Goal: Task Accomplishment & Management: Complete application form

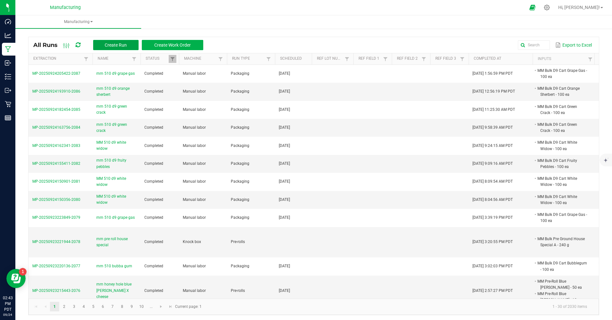
click at [126, 48] on button "Create Run" at bounding box center [115, 45] width 45 height 10
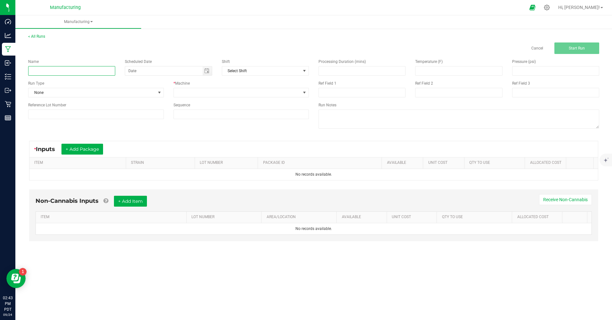
click at [81, 72] on input at bounding box center [71, 71] width 87 height 10
type input "mm 510 d9 blueberry"
click at [89, 91] on span "None" at bounding box center [91, 92] width 127 height 9
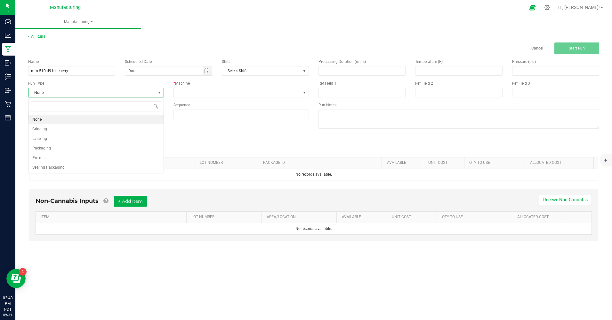
scroll to position [10, 135]
click at [49, 149] on span "Packaging" at bounding box center [41, 148] width 19 height 6
click at [211, 74] on span "Toggle calendar" at bounding box center [206, 71] width 9 height 9
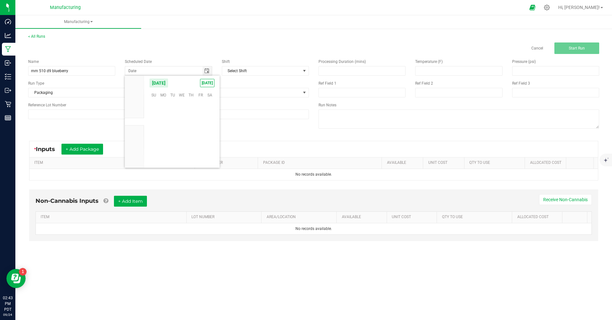
scroll to position [103754, 0]
click at [210, 81] on span "[DATE]" at bounding box center [207, 83] width 14 height 8
type input "[DATE]"
click at [209, 90] on span at bounding box center [237, 92] width 127 height 9
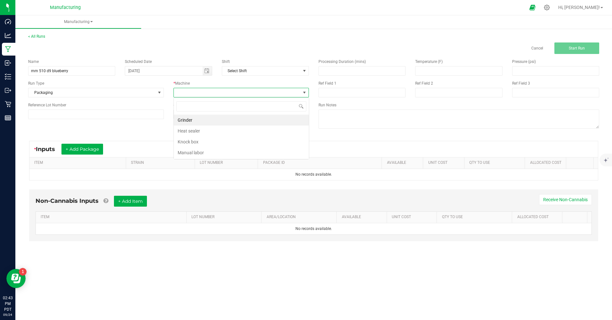
scroll to position [10, 135]
click at [198, 150] on li "Manual labor" at bounding box center [241, 152] width 135 height 11
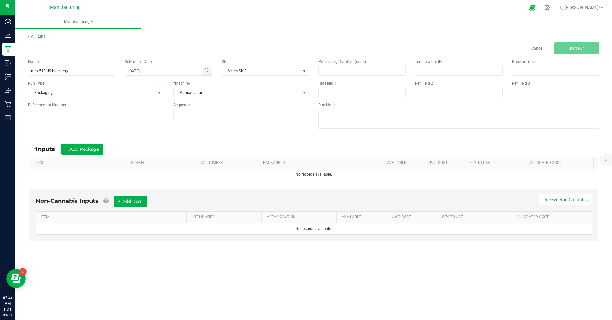
click at [92, 155] on div "* Inputs + Add Package" at bounding box center [313, 149] width 568 height 16
click at [92, 151] on button "+ Add Package" at bounding box center [82, 149] width 42 height 11
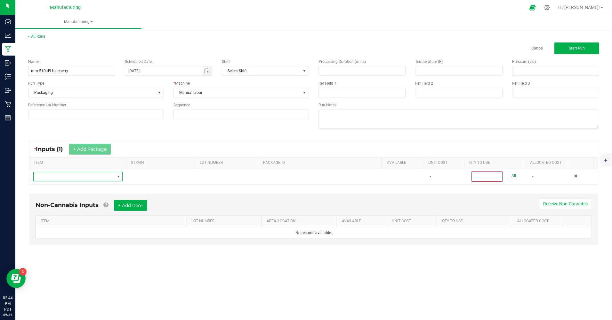
click at [78, 175] on span "NO DATA FOUND" at bounding box center [74, 176] width 81 height 9
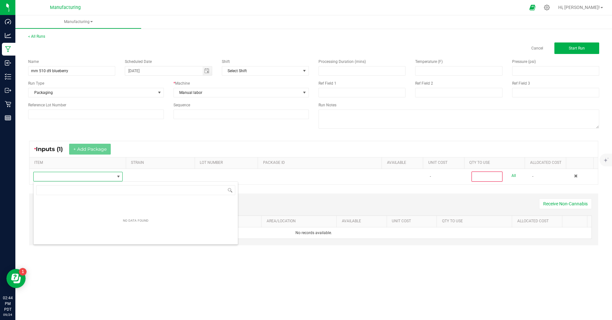
scroll to position [10, 89]
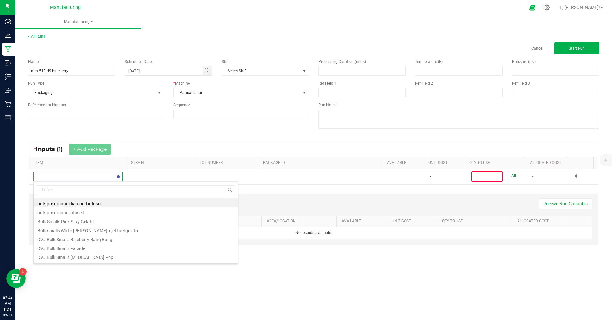
type input "bulk d9"
drag, startPoint x: 69, startPoint y: 204, endPoint x: 64, endPoint y: 192, distance: 13.4
click at [68, 203] on li "MM Bulk D9 Cart Blueberry" at bounding box center [136, 203] width 204 height 9
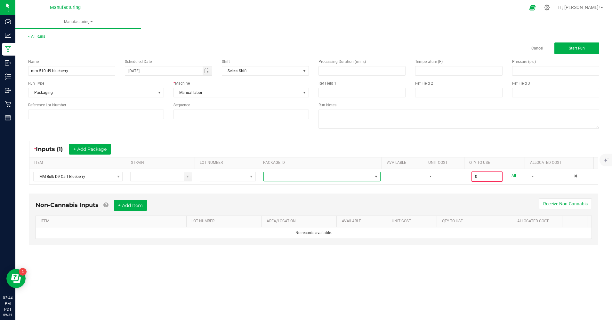
click at [297, 178] on span at bounding box center [318, 176] width 108 height 9
click at [322, 225] on li "CAMMCMF-20250822-136" at bounding box center [319, 225] width 115 height 11
click at [373, 175] on span at bounding box center [375, 176] width 5 height 5
click at [314, 217] on li "CAMMCMF-20250822-135" at bounding box center [319, 215] width 115 height 11
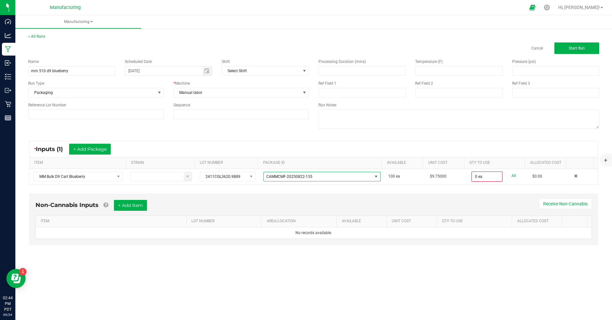
click at [511, 176] on link "All" at bounding box center [513, 176] width 4 height 9
type input "100 ea"
click at [574, 44] on button "Start Run" at bounding box center [576, 49] width 45 height 12
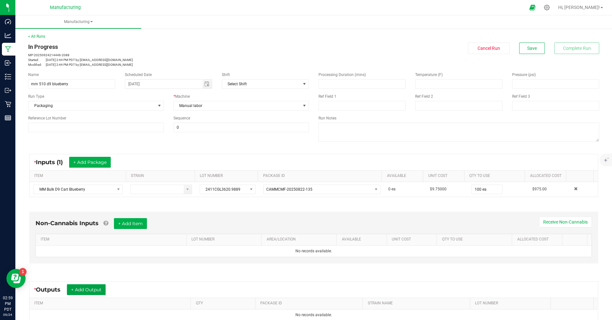
click at [99, 289] on button "+ Add Output" at bounding box center [86, 290] width 39 height 11
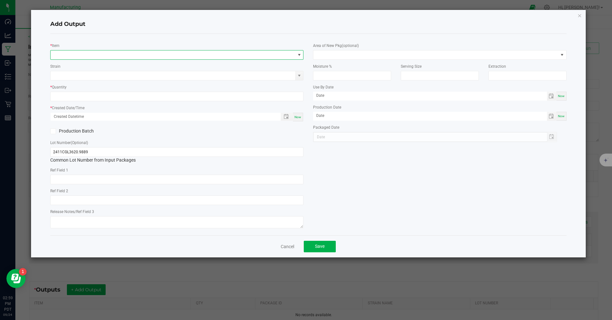
click at [95, 57] on span "NO DATA FOUND" at bounding box center [173, 55] width 244 height 9
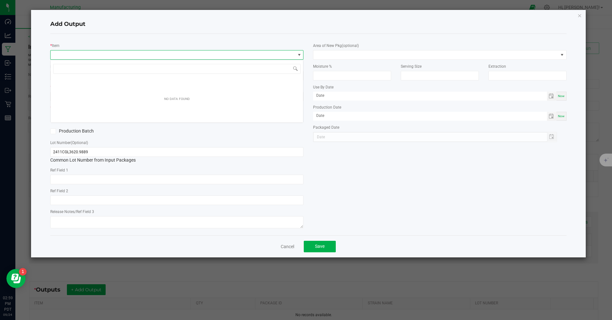
scroll to position [10, 253]
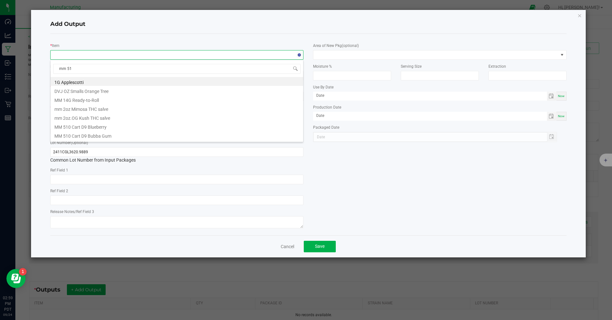
type input "mm 510"
click at [101, 81] on li "MM 510 Cart D9 Blueberry" at bounding box center [177, 81] width 252 height 9
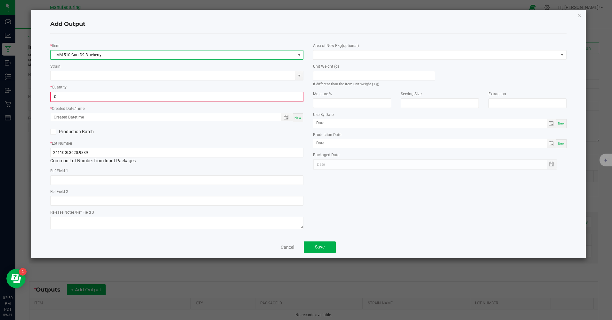
click at [85, 97] on input "0" at bounding box center [177, 96] width 252 height 9
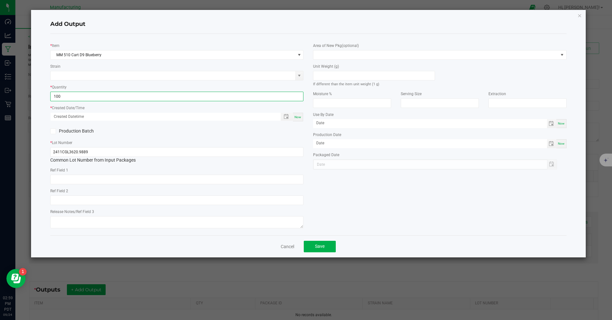
type input "100 ea"
click at [296, 115] on div "Now" at bounding box center [298, 117] width 10 height 9
type input "[DATE] 2:59 PM"
type input "[DATE]"
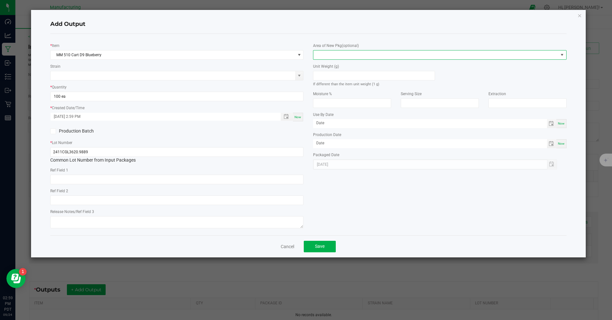
click at [369, 56] on span at bounding box center [435, 55] width 244 height 9
click at [336, 135] on li "Inventory Room" at bounding box center [439, 136] width 252 height 11
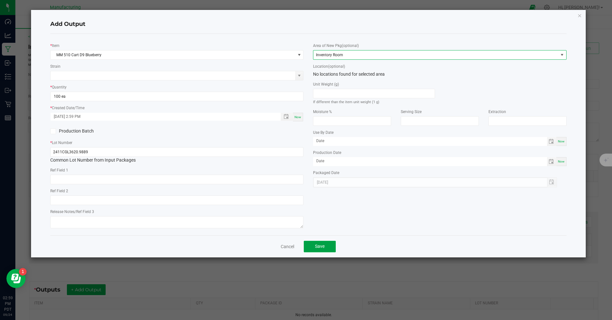
drag, startPoint x: 317, startPoint y: 247, endPoint x: 309, endPoint y: 241, distance: 10.0
click at [317, 246] on span "Save" at bounding box center [320, 246] width 10 height 5
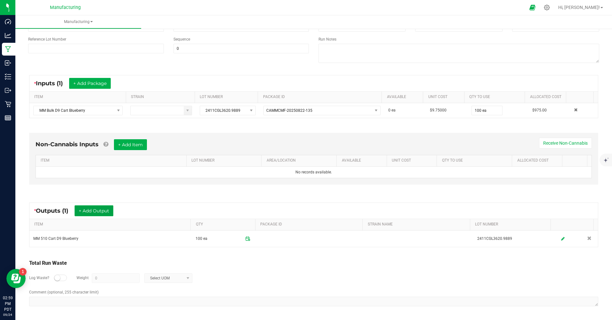
scroll to position [0, 0]
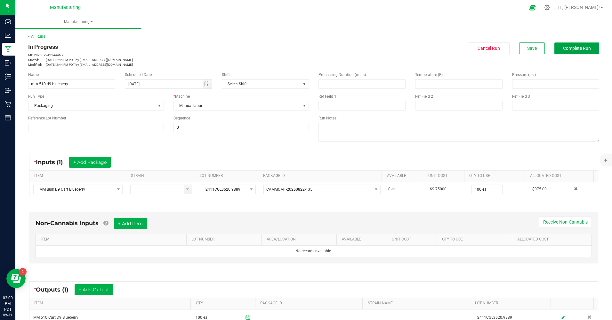
click at [572, 50] on span "Complete Run" at bounding box center [577, 48] width 28 height 5
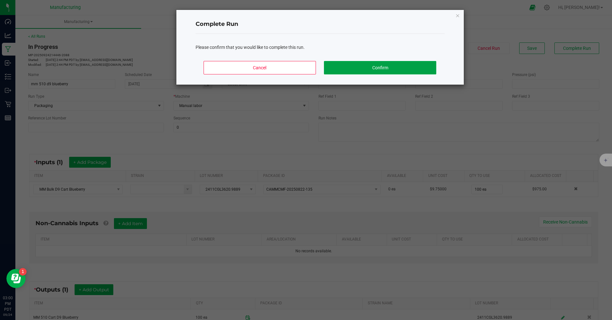
click at [425, 70] on button "Confirm" at bounding box center [380, 67] width 112 height 13
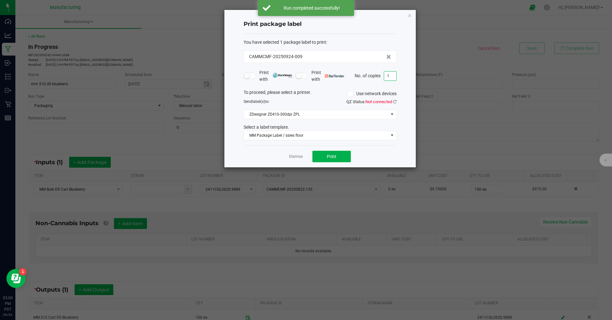
click at [389, 78] on input "1" at bounding box center [390, 76] width 12 height 9
click at [340, 157] on button "Print" at bounding box center [331, 157] width 38 height 12
click at [390, 77] on input "100" at bounding box center [390, 76] width 12 height 9
type input "1"
click at [388, 146] on div "Dismiss Print" at bounding box center [319, 157] width 153 height 22
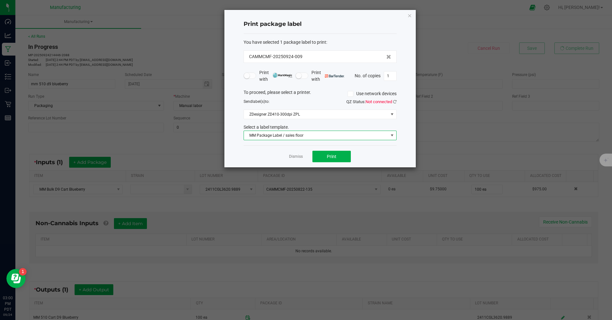
click at [380, 137] on span "MM Package Label / sales floor" at bounding box center [316, 135] width 144 height 9
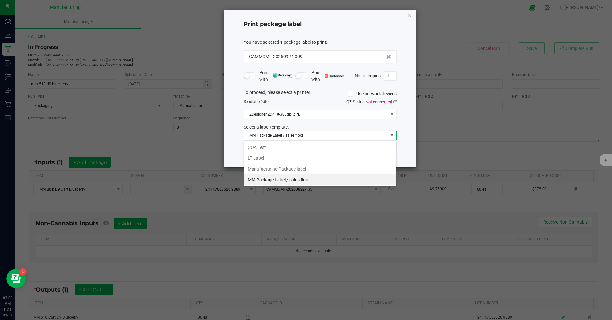
scroll to position [10, 153]
click at [279, 168] on li "Manufacturing Package label" at bounding box center [320, 169] width 152 height 11
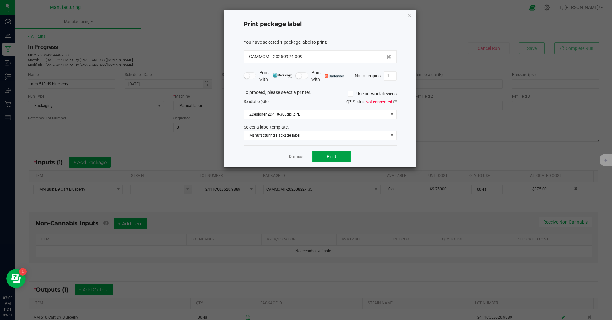
click at [349, 158] on button "Print" at bounding box center [331, 157] width 38 height 12
click at [298, 158] on link "Dismiss" at bounding box center [296, 156] width 14 height 5
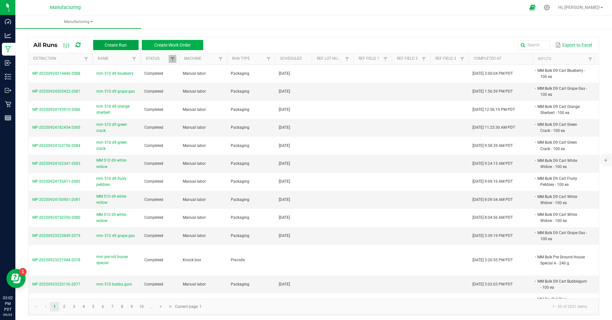
click at [106, 47] on span "Create Run" at bounding box center [116, 45] width 22 height 5
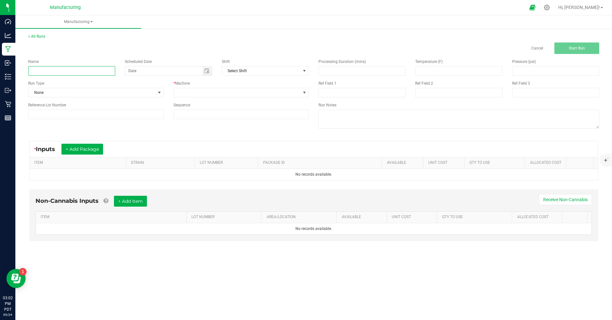
click at [64, 70] on input at bounding box center [71, 71] width 87 height 10
type input "mm eighth mr pc-34"
click at [73, 93] on span "None" at bounding box center [91, 92] width 127 height 9
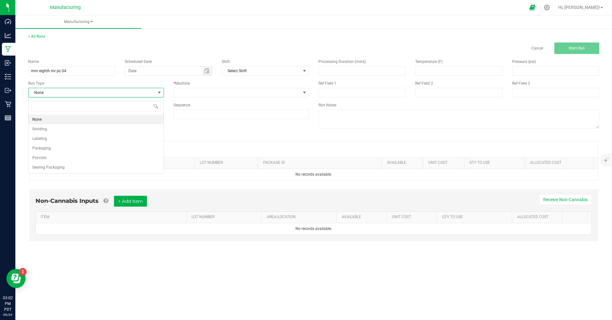
scroll to position [10, 135]
click at [51, 146] on li "Packaging" at bounding box center [95, 149] width 135 height 10
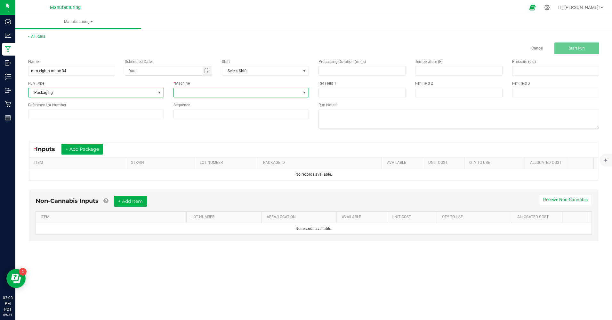
click at [191, 95] on span at bounding box center [237, 92] width 127 height 9
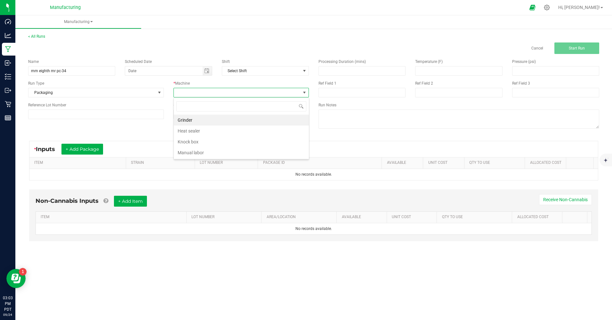
click at [194, 151] on li "Manual labor" at bounding box center [241, 152] width 135 height 11
click at [208, 72] on span "Toggle calendar" at bounding box center [206, 70] width 5 height 5
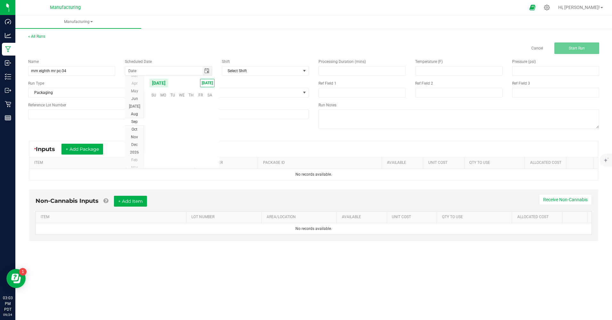
scroll to position [103754, 0]
click at [206, 85] on span "[DATE]" at bounding box center [207, 83] width 14 height 8
type input "[DATE]"
click at [92, 153] on button "+ Add Package" at bounding box center [82, 149] width 42 height 11
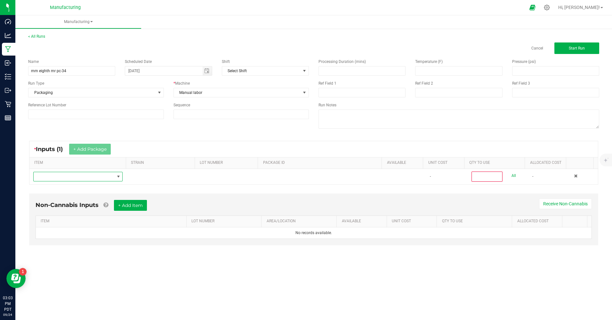
click at [69, 176] on span "NO DATA FOUND" at bounding box center [74, 176] width 81 height 9
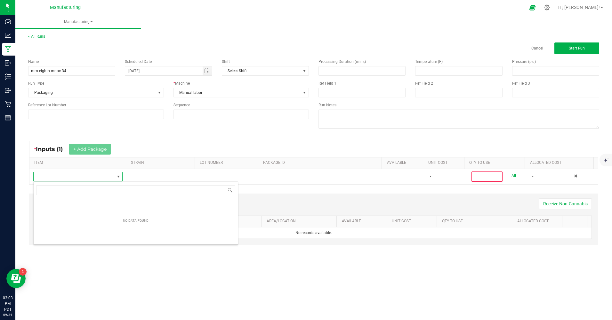
scroll to position [10, 89]
type input "p"
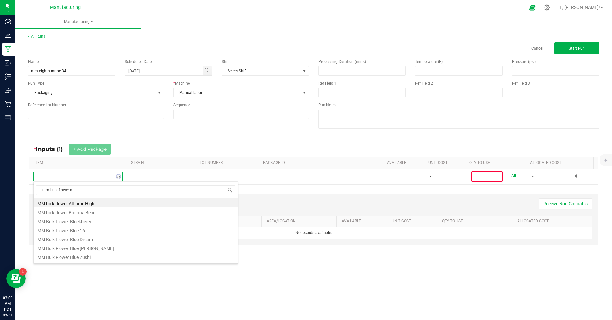
type input "mm bulk flower mr"
click at [69, 229] on li "MM Bulk Flower MR PC-34" at bounding box center [136, 229] width 204 height 9
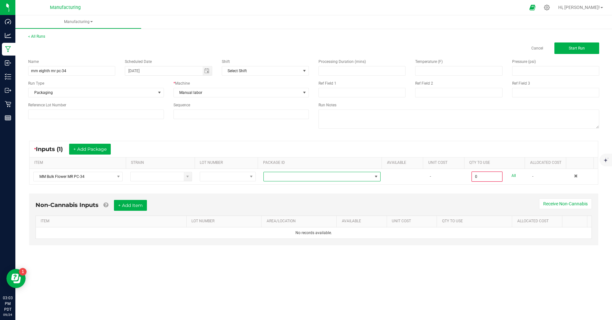
click at [297, 178] on span at bounding box center [318, 176] width 108 height 9
click at [306, 234] on li "CAMMCMF-20250725-033" at bounding box center [319, 236] width 115 height 11
click at [511, 177] on link "All" at bounding box center [513, 176] width 4 height 9
type input "454.0000 g"
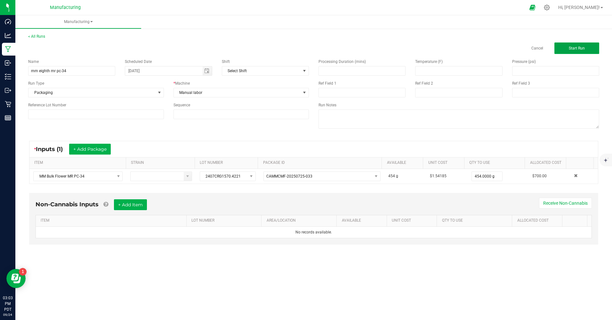
click at [579, 51] on button "Start Run" at bounding box center [576, 49] width 45 height 12
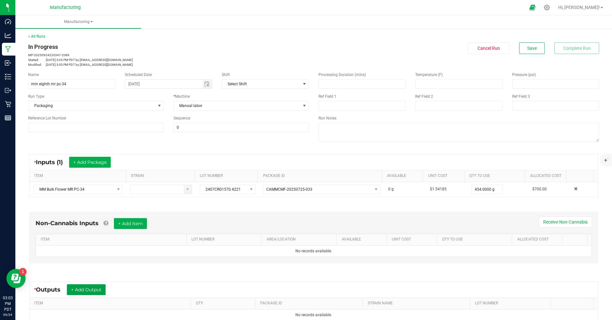
click at [95, 289] on button "+ Add Output" at bounding box center [86, 290] width 39 height 11
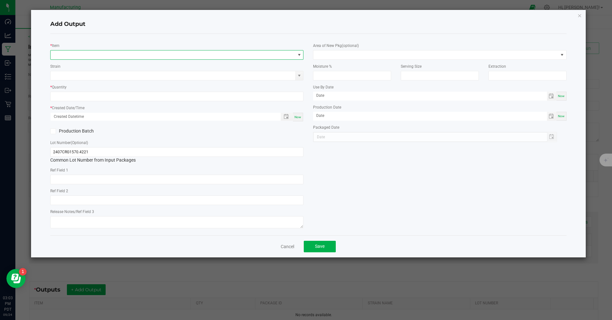
click at [75, 56] on span "NO DATA FOUND" at bounding box center [173, 55] width 244 height 9
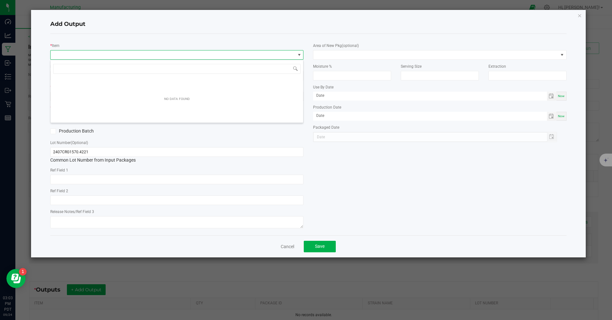
scroll to position [10, 253]
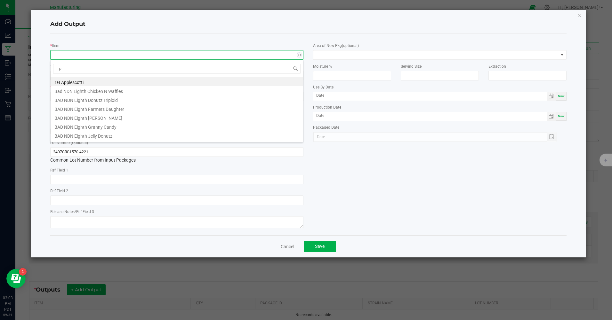
type input "pc"
click at [77, 135] on li "MR Eighth PC-34" at bounding box center [177, 135] width 252 height 9
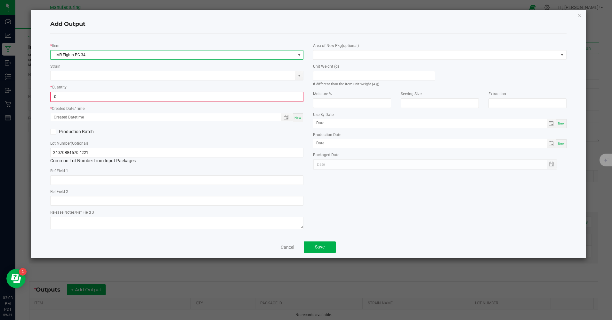
click at [63, 96] on input "0" at bounding box center [177, 96] width 252 height 9
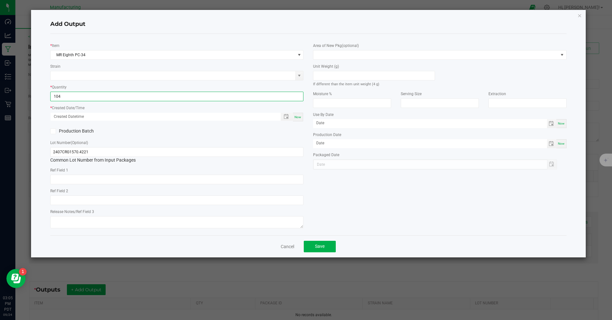
type input "104 ea"
click at [298, 118] on span "Now" at bounding box center [297, 117] width 7 height 4
type input "[DATE] 3:05 PM"
type input "[DATE]"
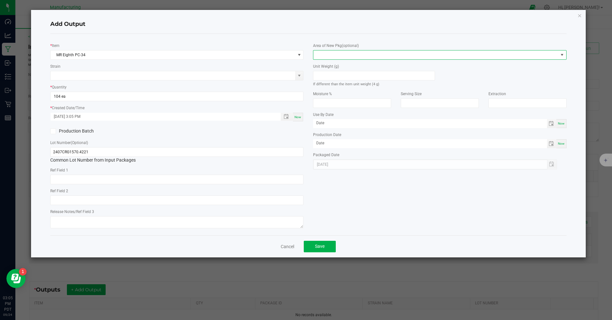
click at [336, 57] on span at bounding box center [435, 55] width 244 height 9
click at [333, 138] on li "Inventory Room" at bounding box center [439, 136] width 252 height 11
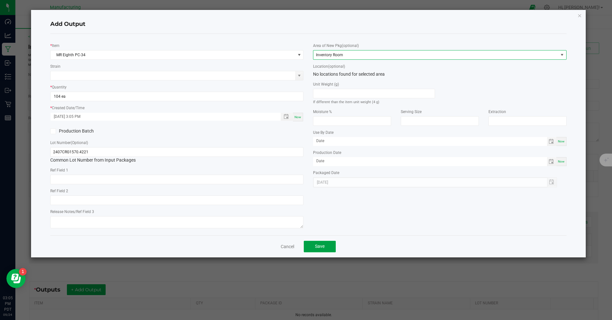
click at [327, 248] on button "Save" at bounding box center [320, 247] width 32 height 12
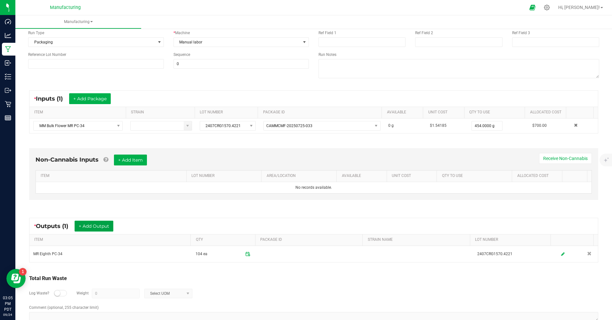
scroll to position [79, 0]
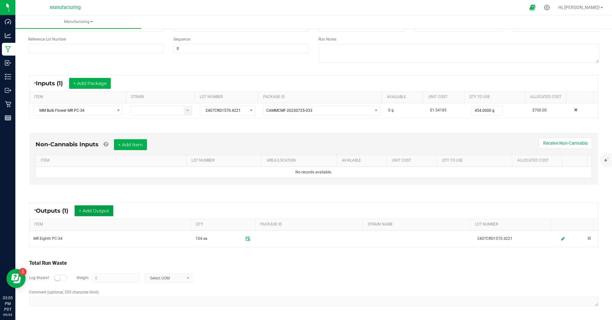
click at [97, 206] on button "+ Add Output" at bounding box center [94, 211] width 39 height 11
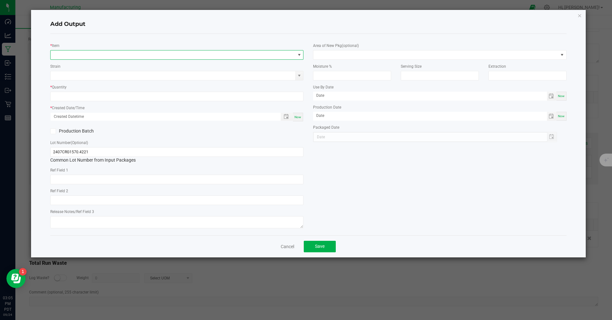
click at [68, 53] on span "NO DATA FOUND" at bounding box center [173, 55] width 244 height 9
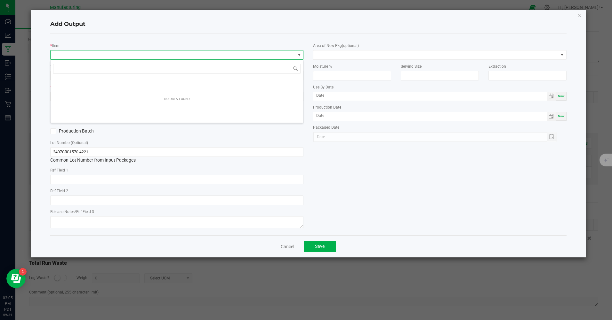
scroll to position [10, 253]
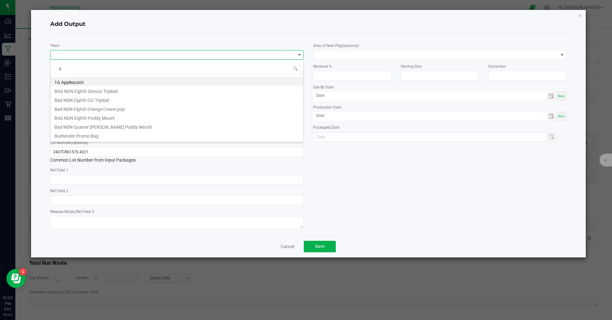
type input "pc"
click at [81, 140] on li "MR [PERSON_NAME] PC-34" at bounding box center [177, 136] width 252 height 9
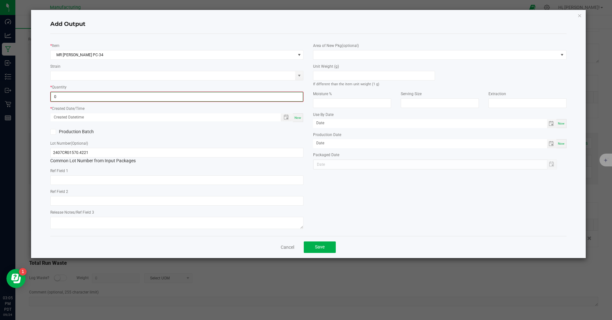
click at [60, 98] on input "0" at bounding box center [177, 96] width 252 height 9
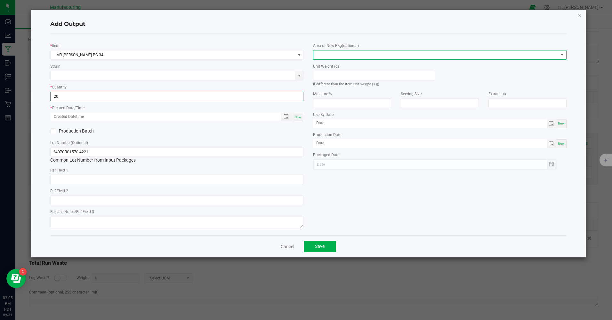
type input "20 ea"
click at [325, 52] on span at bounding box center [435, 55] width 244 height 9
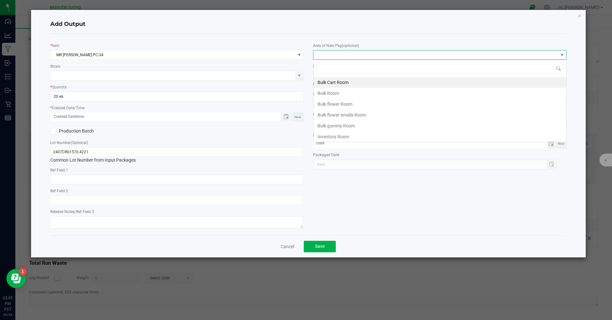
scroll to position [10, 253]
click at [328, 138] on li "Inventory Room" at bounding box center [439, 136] width 252 height 11
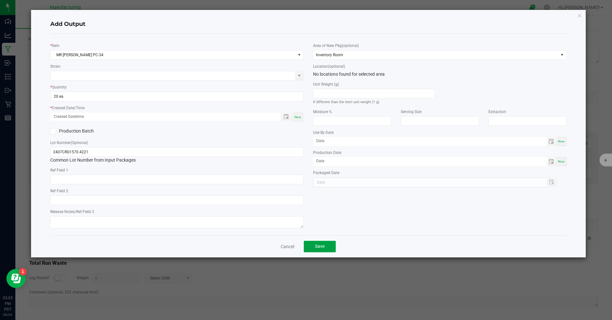
click at [318, 248] on span "Save" at bounding box center [320, 246] width 10 height 5
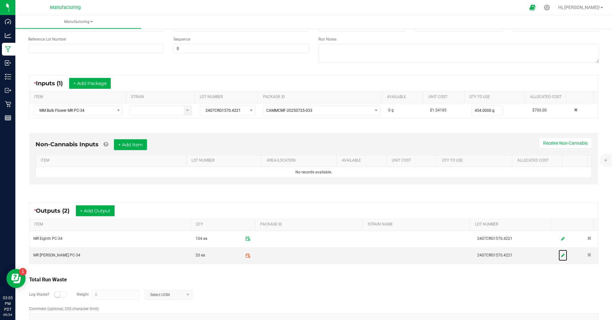
click at [561, 254] on icon at bounding box center [563, 256] width 4 height 4
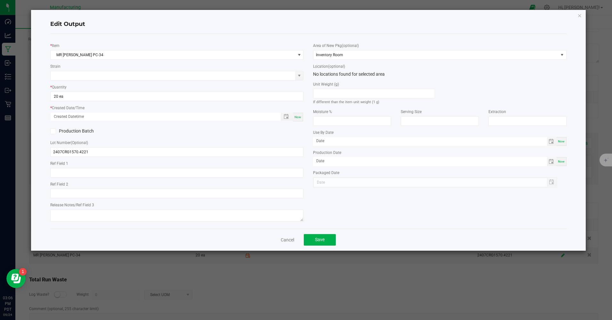
click at [296, 117] on span "Now" at bounding box center [297, 117] width 7 height 4
type input "[DATE] 3:06 PM"
type input "[DATE]"
click at [312, 240] on button "Save" at bounding box center [320, 240] width 32 height 12
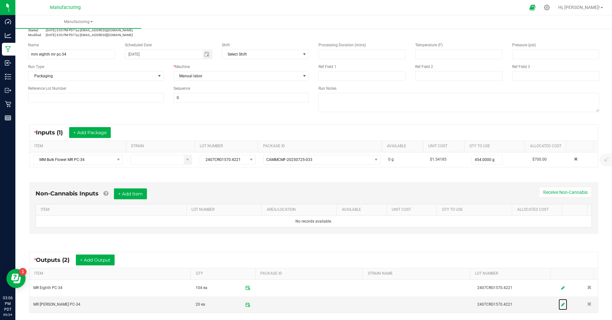
scroll to position [0, 0]
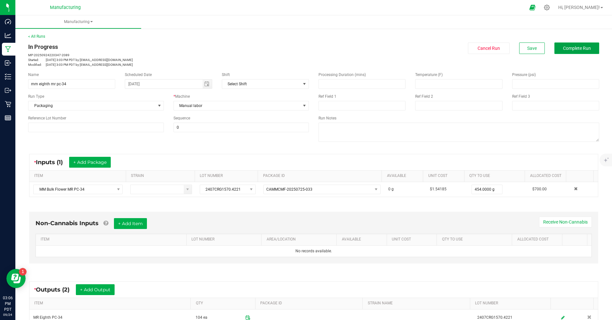
click at [569, 49] on span "Complete Run" at bounding box center [577, 48] width 28 height 5
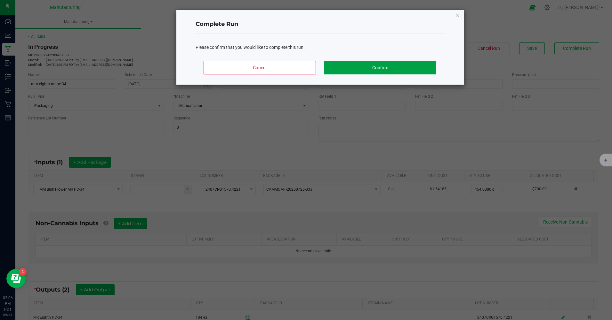
click at [381, 71] on button "Confirm" at bounding box center [380, 67] width 112 height 13
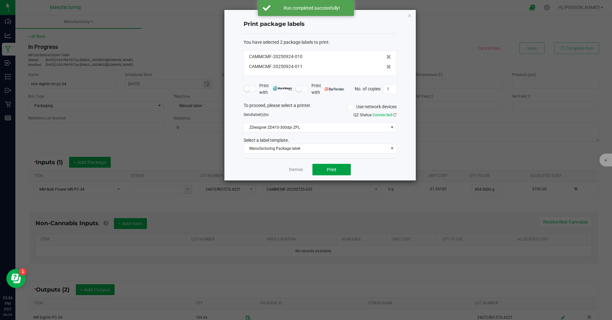
click at [324, 168] on button "Print" at bounding box center [331, 170] width 38 height 12
click at [322, 167] on button "Print" at bounding box center [331, 170] width 38 height 12
click at [408, 13] on icon "button" at bounding box center [409, 16] width 4 height 8
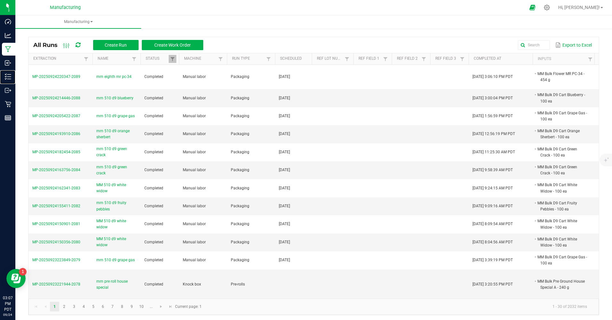
click at [0, 0] on p "Inventory" at bounding box center [0, 0] width 0 height 0
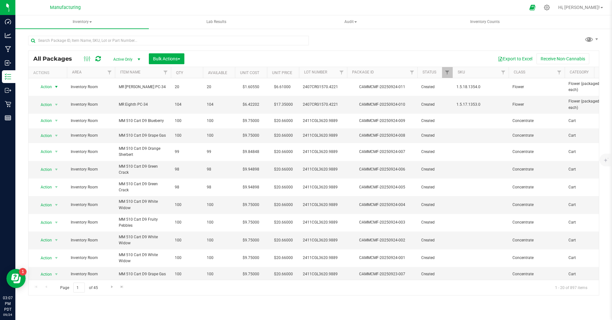
click at [47, 88] on span "Action" at bounding box center [43, 87] width 17 height 9
click at [48, 154] on li "Print package label" at bounding box center [55, 155] width 41 height 10
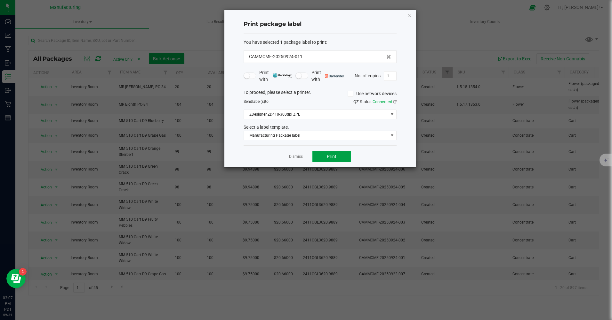
click at [328, 159] on span "Print" at bounding box center [332, 156] width 10 height 5
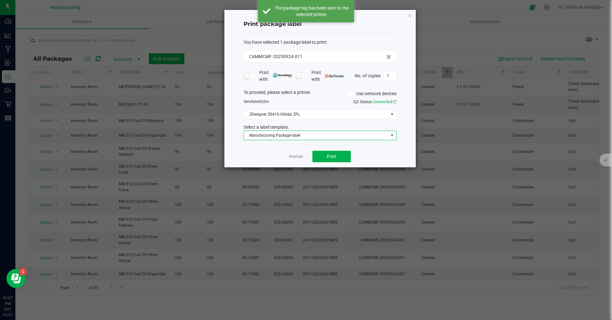
click at [298, 138] on span "Manufacturing Package label" at bounding box center [316, 135] width 144 height 9
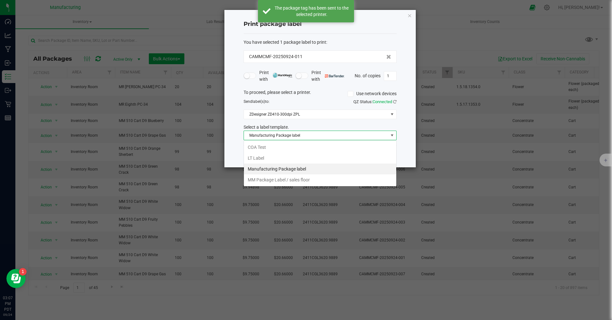
scroll to position [10, 153]
click at [289, 179] on li "MM Package Label / sales floor" at bounding box center [320, 180] width 152 height 11
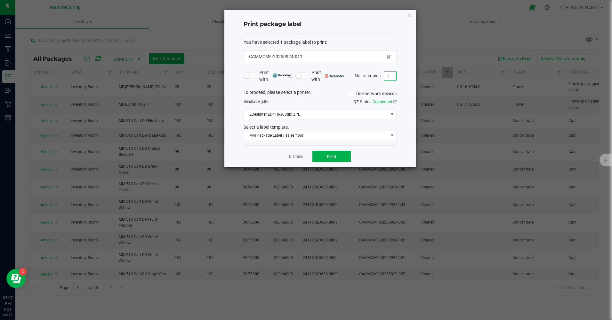
click at [389, 74] on input "1" at bounding box center [390, 76] width 12 height 9
click at [409, 16] on icon "button" at bounding box center [409, 16] width 4 height 8
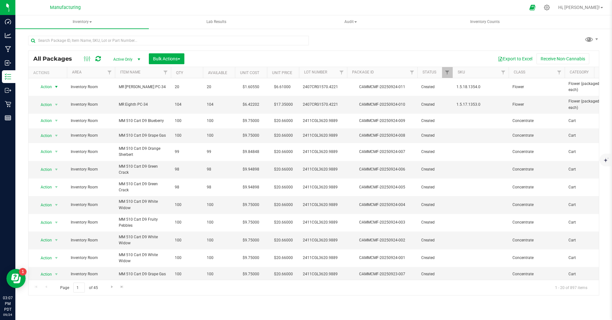
click at [48, 86] on span "Action" at bounding box center [43, 87] width 17 height 9
click at [48, 155] on li "Print package label" at bounding box center [55, 155] width 41 height 10
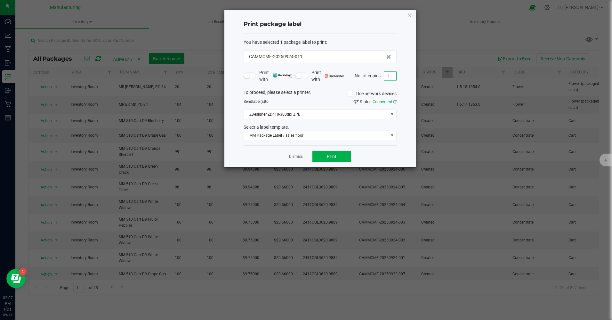
click at [391, 74] on input "1" at bounding box center [390, 76] width 12 height 9
type input "20"
click at [334, 156] on span "Print" at bounding box center [332, 156] width 10 height 5
click at [411, 16] on icon "button" at bounding box center [409, 16] width 4 height 8
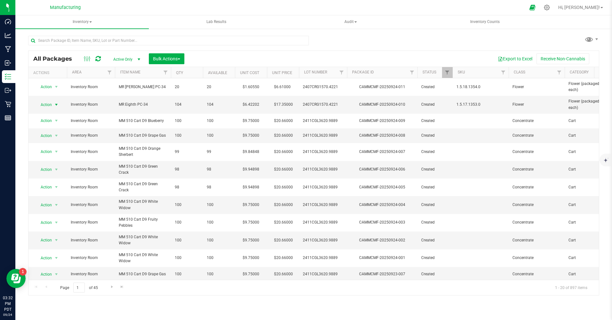
click at [48, 103] on span "Action" at bounding box center [43, 104] width 17 height 9
click at [56, 170] on li "Print package label" at bounding box center [55, 173] width 41 height 10
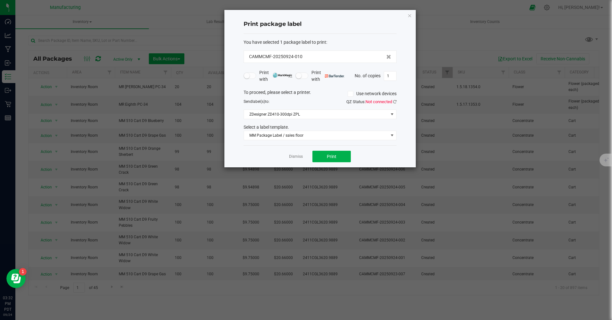
click at [388, 71] on span "1" at bounding box center [389, 76] width 13 height 10
click at [389, 75] on input "1" at bounding box center [390, 76] width 12 height 9
type input "104"
click at [346, 158] on button "Print" at bounding box center [331, 157] width 38 height 12
click at [295, 156] on link "Dismiss" at bounding box center [296, 156] width 14 height 5
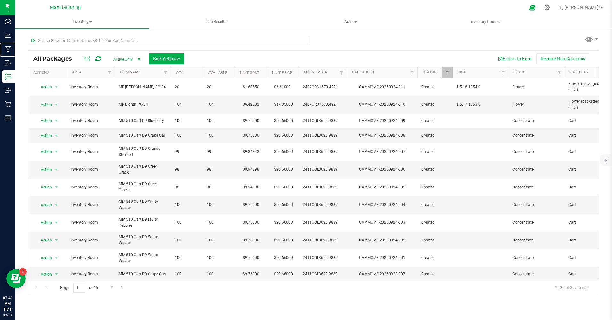
click at [0, 0] on p "Manufacturing" at bounding box center [0, 0] width 0 height 0
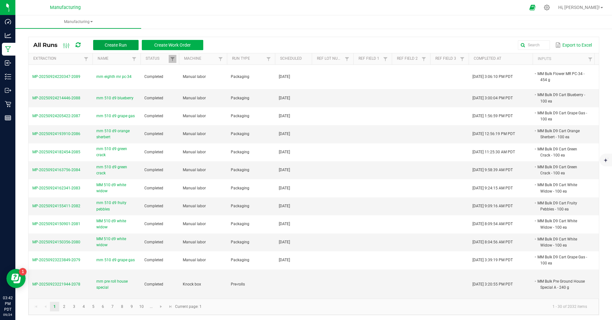
click at [129, 47] on button "Create Run" at bounding box center [115, 45] width 45 height 10
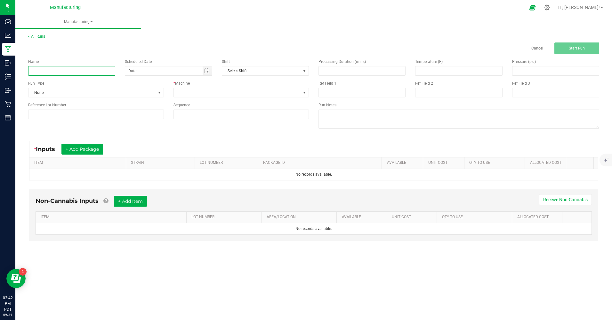
click at [111, 71] on input at bounding box center [71, 71] width 87 height 10
type input "mm 510 d9 durban poison"
click at [157, 94] on span at bounding box center [159, 92] width 5 height 5
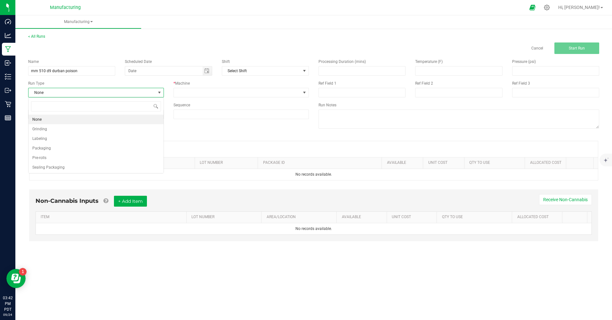
scroll to position [10, 135]
click at [46, 149] on span "Packaging" at bounding box center [41, 148] width 19 height 6
click at [209, 74] on span "Toggle calendar" at bounding box center [206, 71] width 9 height 9
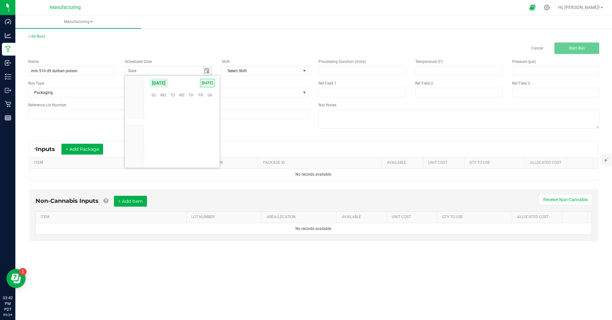
scroll to position [103754, 0]
click at [206, 84] on span "[DATE]" at bounding box center [207, 83] width 14 height 8
type input "[DATE]"
click at [251, 92] on span at bounding box center [237, 92] width 127 height 9
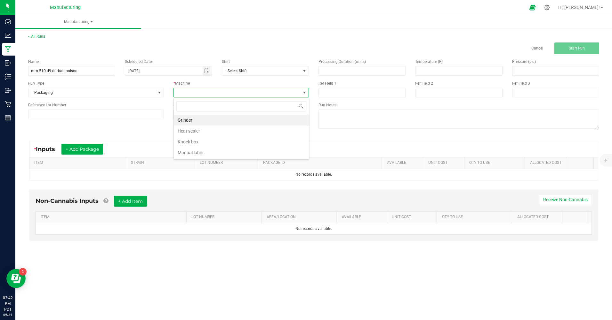
scroll to position [10, 135]
click at [190, 155] on li "Manual labor" at bounding box center [241, 152] width 135 height 11
click at [95, 153] on button "+ Add Package" at bounding box center [82, 149] width 42 height 11
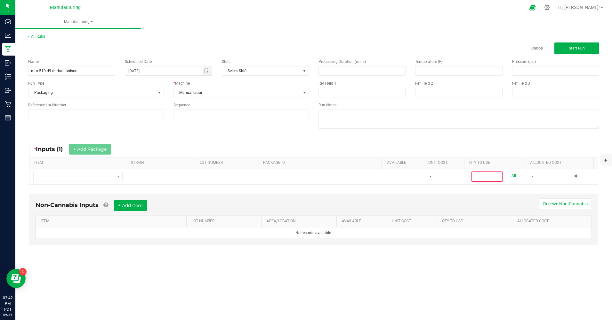
click at [93, 180] on td at bounding box center [77, 176] width 97 height 15
click at [94, 179] on span "NO DATA FOUND" at bounding box center [74, 176] width 81 height 9
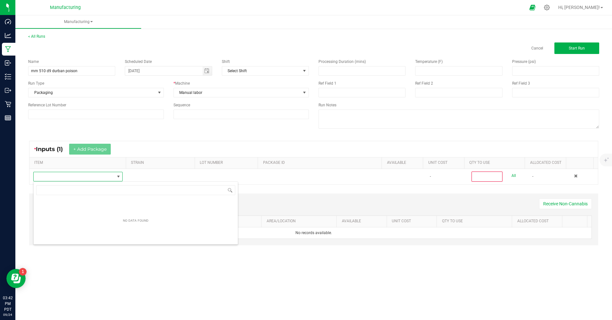
scroll to position [10, 89]
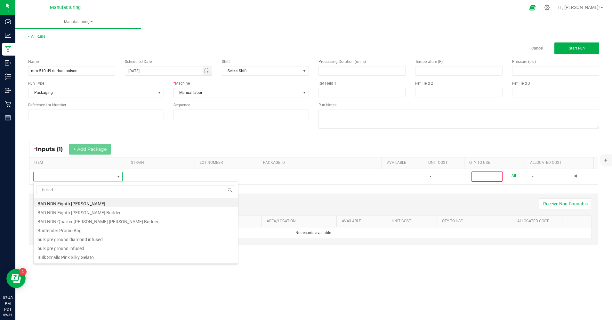
type input "bulk d9"
click at [86, 221] on li "MM Bulk D9 Cart Durban Poison" at bounding box center [136, 221] width 204 height 9
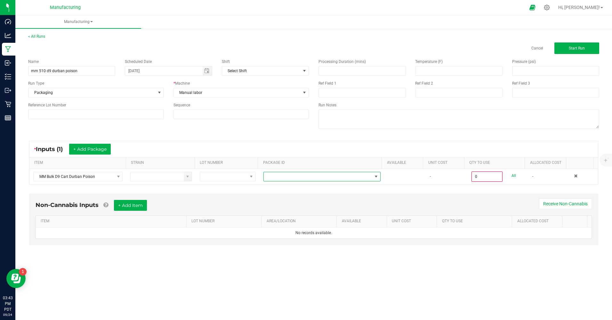
click at [289, 177] on span at bounding box center [318, 176] width 108 height 9
click at [322, 225] on li "CAMMCMF-20250702-207" at bounding box center [319, 225] width 115 height 11
click at [511, 174] on link "All" at bounding box center [513, 176] width 4 height 9
type input "100 ea"
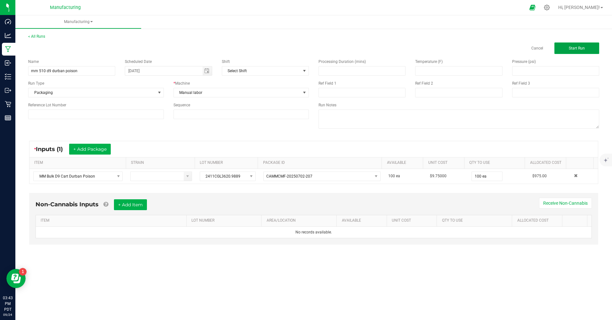
click at [581, 52] on button "Start Run" at bounding box center [576, 49] width 45 height 12
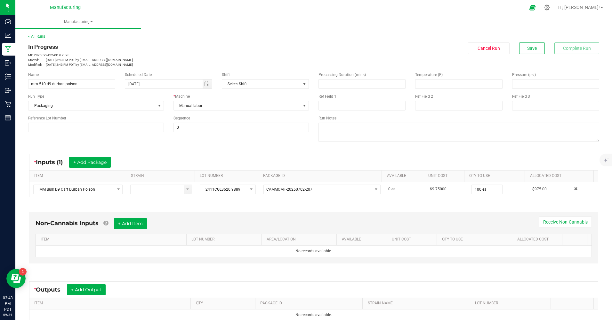
scroll to position [74, 0]
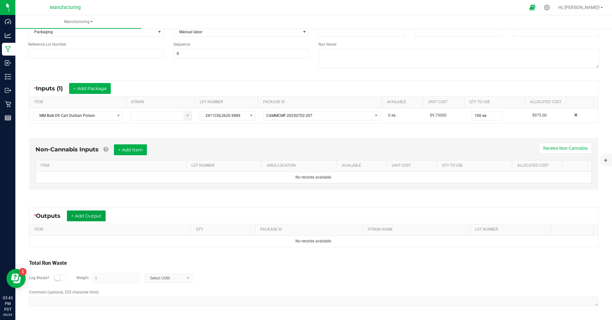
click at [91, 213] on button "+ Add Output" at bounding box center [86, 216] width 39 height 11
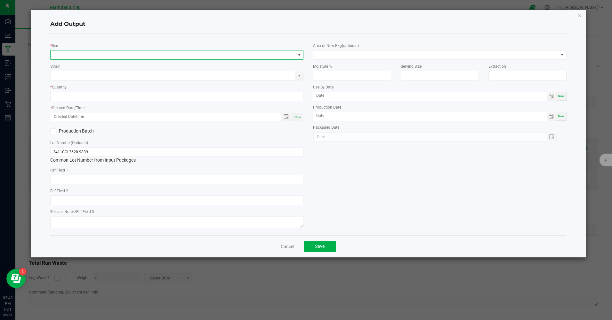
click at [237, 58] on span "NO DATA FOUND" at bounding box center [173, 55] width 244 height 9
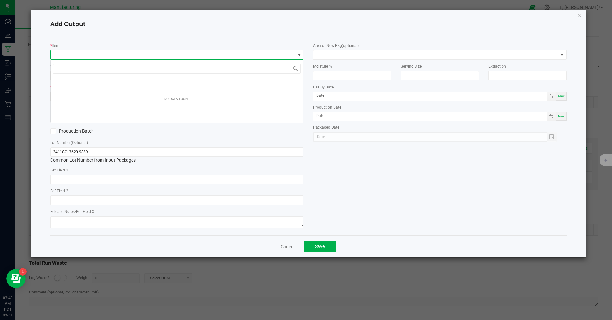
scroll to position [10, 253]
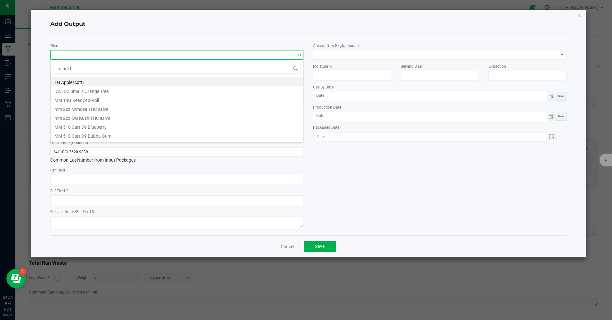
type input "mm 510"
click at [140, 100] on li "MM 510 Cart D9 Durban Poison" at bounding box center [177, 99] width 252 height 9
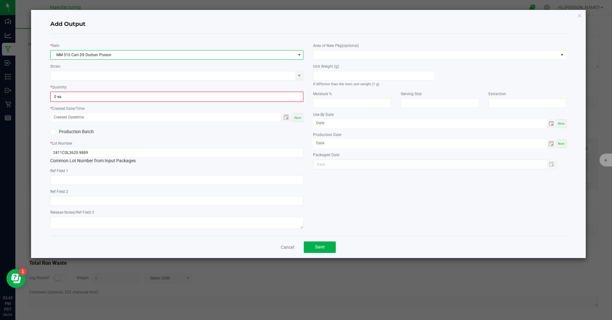
click at [107, 92] on span "0 ea" at bounding box center [177, 97] width 252 height 10
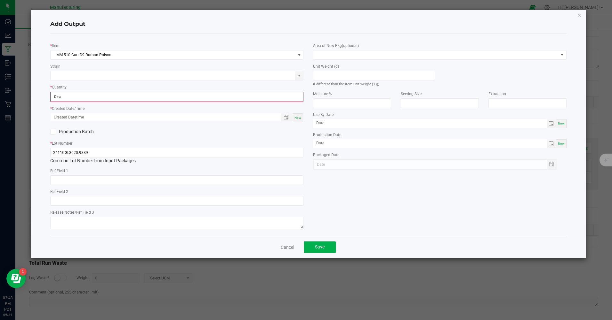
click at [107, 92] on span "0 ea" at bounding box center [177, 97] width 252 height 10
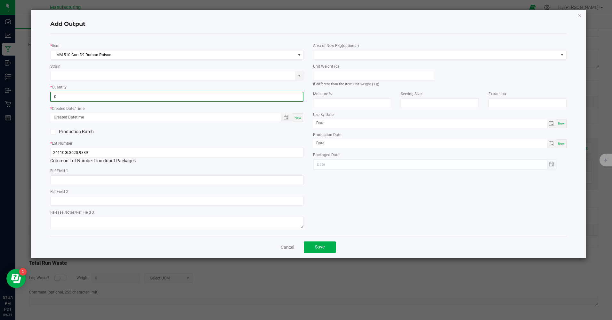
click at [107, 97] on input "0" at bounding box center [177, 96] width 252 height 9
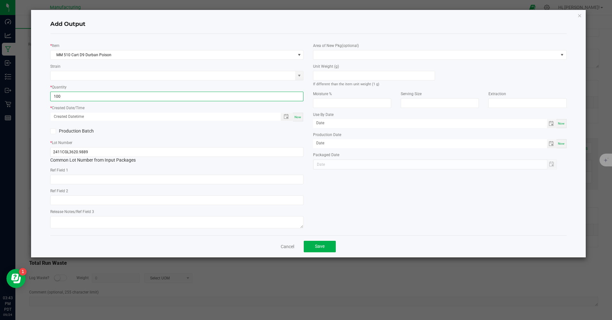
type input "100 ea"
click at [377, 201] on div "* Item MM 510 Cart D9 Durban Poison Strain * Quantity 100 ea * Created Date/Tim…" at bounding box center [307, 135] width 525 height 192
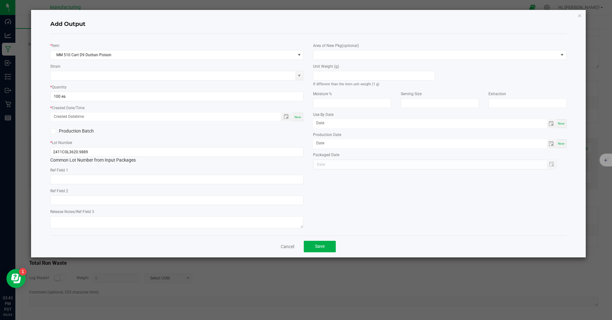
click at [303, 116] on div "Now" at bounding box center [298, 117] width 10 height 9
type input "[DATE] 3:43 PM"
type input "[DATE]"
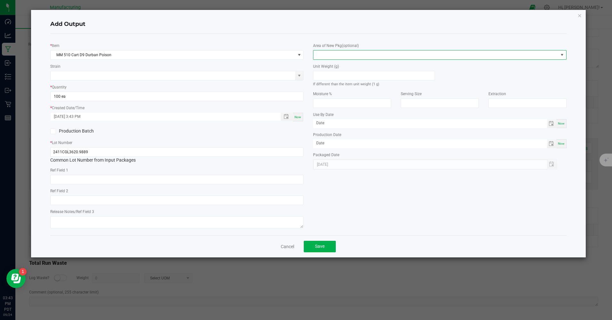
click at [388, 58] on span at bounding box center [435, 55] width 244 height 9
click at [351, 135] on li "Inventory Room" at bounding box center [439, 136] width 252 height 11
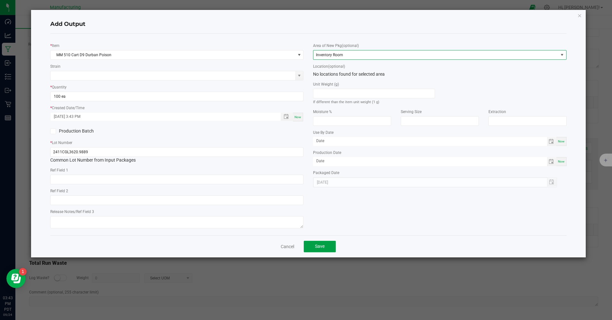
click at [329, 245] on button "Save" at bounding box center [320, 247] width 32 height 12
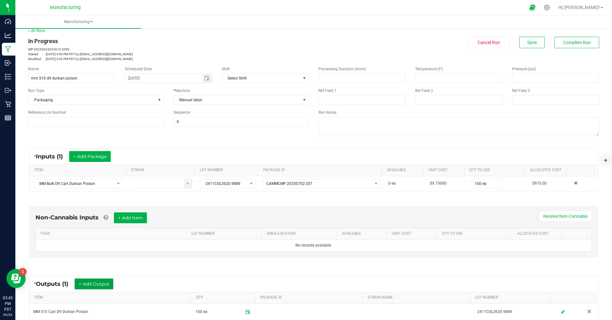
scroll to position [0, 0]
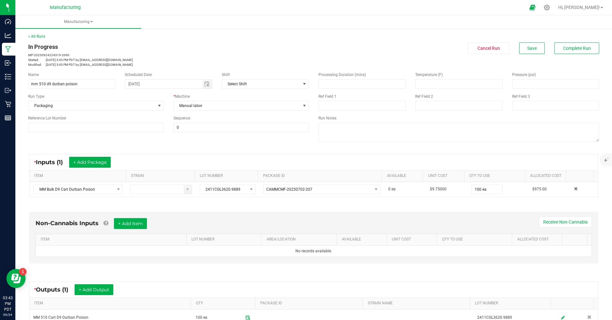
click at [570, 54] on div "In Progress MP-20250924224319-2090 Started: [DATE] 3:43 PM PDT by [EMAIL_ADDRES…" at bounding box center [313, 55] width 580 height 25
click at [571, 49] on span "Complete Run" at bounding box center [577, 48] width 28 height 5
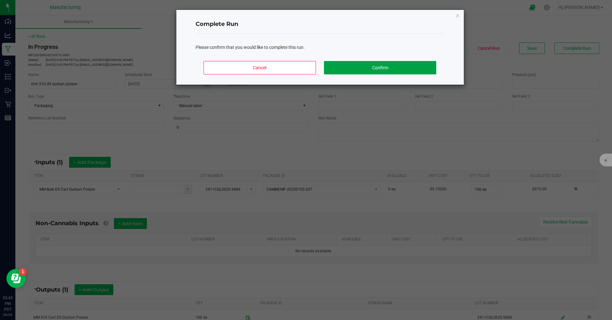
click at [399, 66] on button "Confirm" at bounding box center [380, 67] width 112 height 13
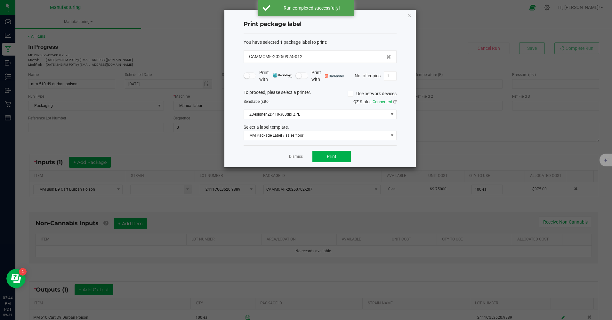
click at [389, 75] on input "1" at bounding box center [390, 76] width 12 height 9
click at [341, 159] on button "Print" at bounding box center [331, 157] width 38 height 12
click at [394, 78] on input "100" at bounding box center [390, 76] width 12 height 9
type input "1"
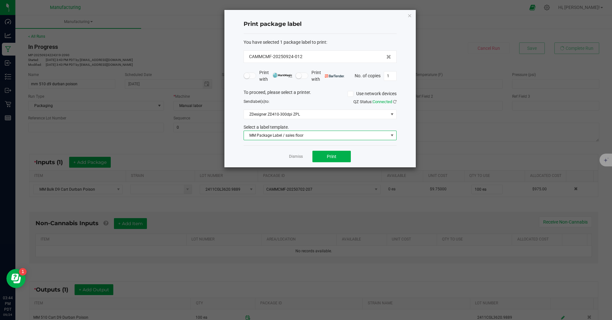
click at [391, 135] on span at bounding box center [391, 135] width 5 height 5
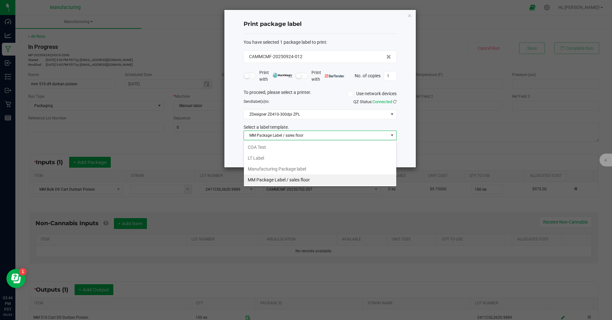
scroll to position [10, 153]
click at [273, 169] on li "Manufacturing Package label" at bounding box center [320, 169] width 152 height 11
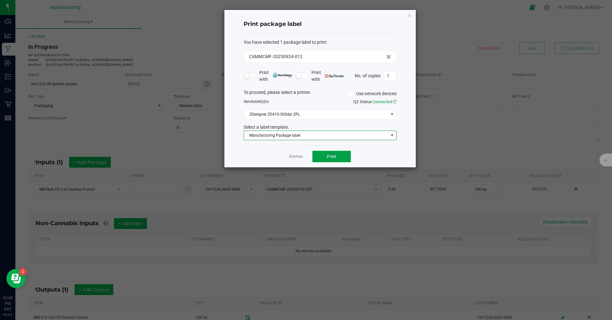
click at [345, 160] on button "Print" at bounding box center [331, 157] width 38 height 12
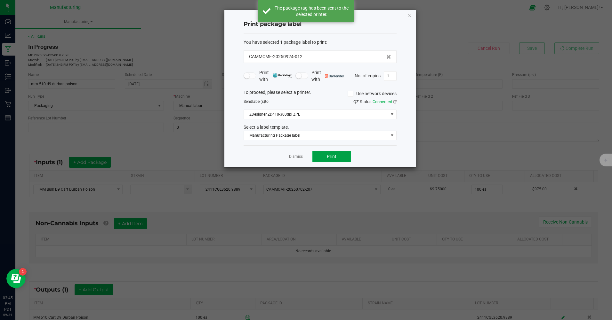
click at [342, 159] on button "Print" at bounding box center [331, 157] width 38 height 12
click at [296, 159] on link "Dismiss" at bounding box center [296, 156] width 14 height 5
